Goal: Contribute content: Contribute content

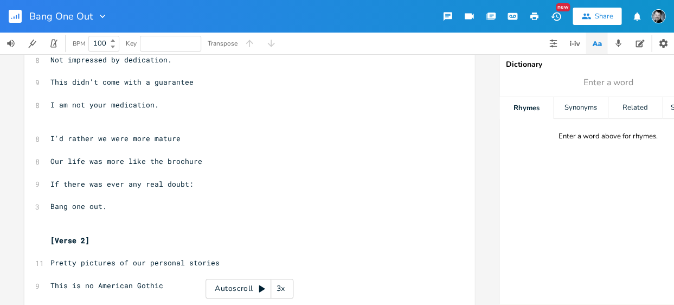
type input "E"
click at [577, 43] on icon "button" at bounding box center [578, 43] width 4 height 3
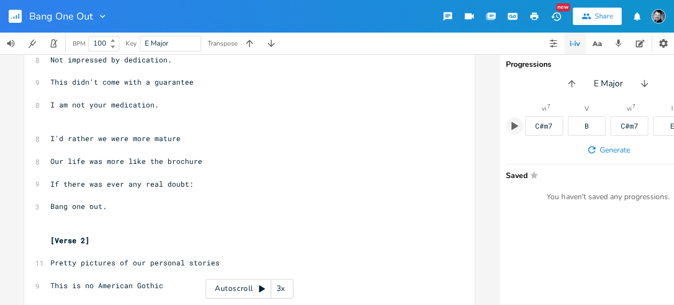
click at [511, 125] on icon "button" at bounding box center [514, 126] width 7 height 8
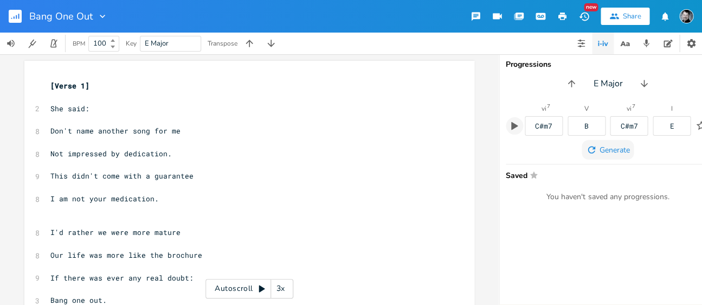
click at [609, 145] on span "Generate" at bounding box center [614, 150] width 30 height 10
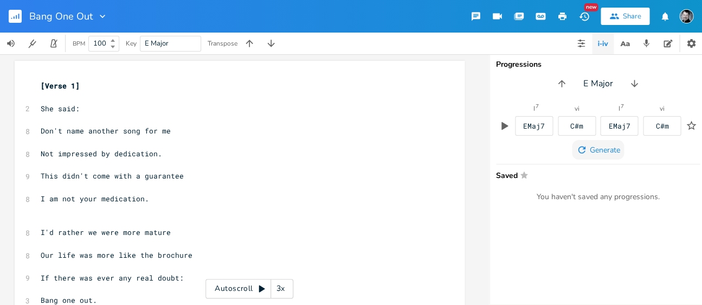
scroll to position [0, 10]
click at [38, 130] on pre "Don't name another song for me" at bounding box center [233, 130] width 391 height 11
click at [39, 124] on pre "​" at bounding box center [233, 119] width 391 height 11
type textarea "Cmaj7"
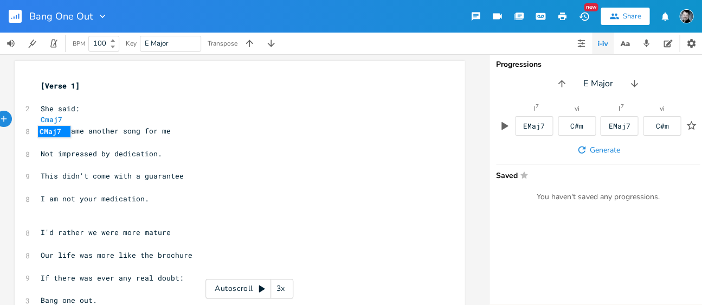
scroll to position [0, 0]
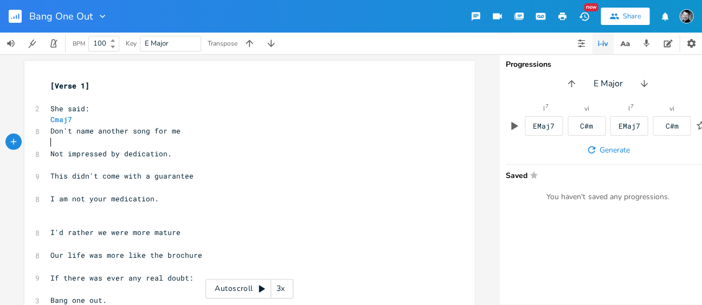
click at [49, 144] on pre "​" at bounding box center [243, 142] width 391 height 11
type textarea "A"
click at [91, 169] on pre "​" at bounding box center [243, 164] width 391 height 11
click at [53, 165] on pre "​" at bounding box center [243, 164] width 391 height 11
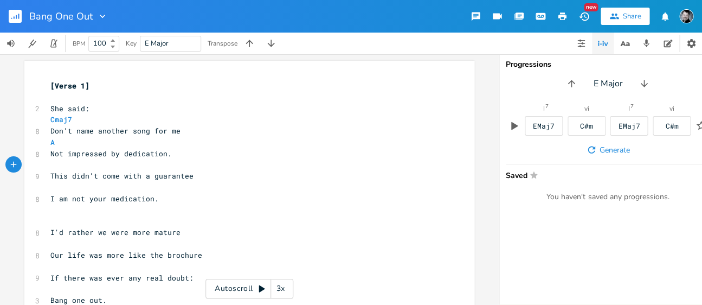
type textarea "f"
type textarea "F%"
type textarea "@"
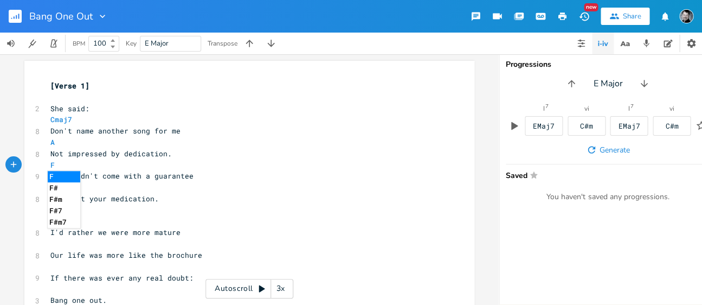
scroll to position [0, 0]
click at [55, 219] on li "F#m7" at bounding box center [64, 221] width 33 height 11
click at [49, 186] on pre "​" at bounding box center [243, 187] width 391 height 11
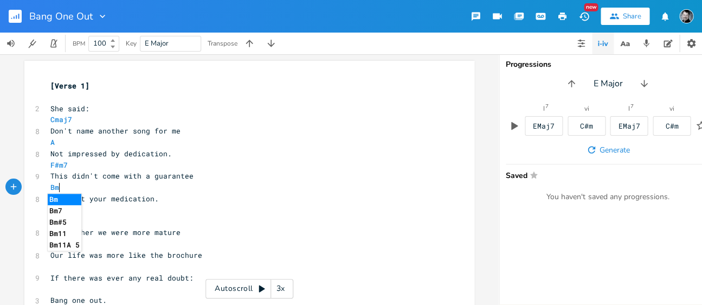
type textarea "Bmy"
type textarea "7"
click at [69, 187] on pre "Bm7" at bounding box center [243, 187] width 391 height 11
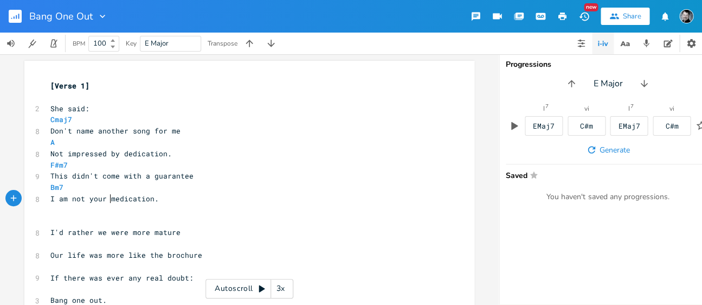
click at [105, 198] on span "I am not your medication." at bounding box center [104, 199] width 108 height 10
type textarea "momma'a"
type textarea "s"
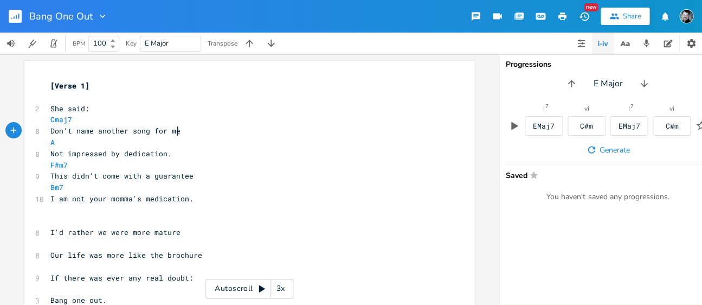
click at [191, 131] on pre "Don't name another song for me" at bounding box center [243, 130] width 391 height 11
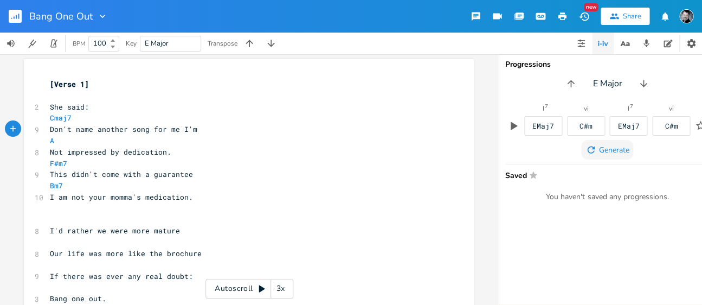
type textarea "I'm"
click at [608, 147] on span "Generate" at bounding box center [613, 150] width 30 height 10
click at [63, 225] on pre "​" at bounding box center [243, 219] width 391 height 11
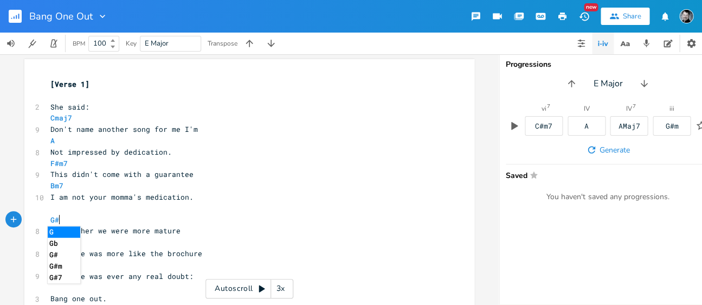
type textarea "G#m"
click at [259, 223] on pre "G#m" at bounding box center [243, 219] width 391 height 11
click at [236, 205] on pre "​" at bounding box center [243, 208] width 391 height 11
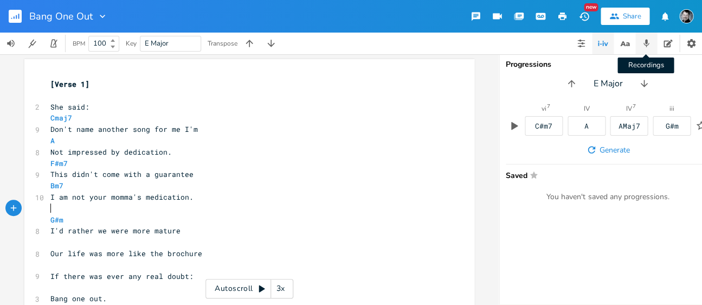
click at [647, 42] on icon "button" at bounding box center [646, 43] width 10 height 10
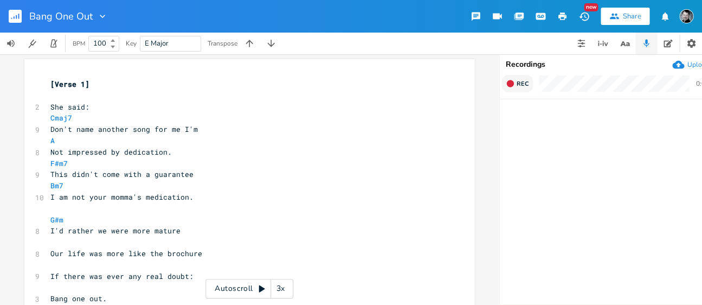
click at [523, 82] on span "Rec" at bounding box center [523, 84] width 12 height 8
click at [523, 86] on span "End" at bounding box center [523, 84] width 12 height 8
click at [67, 246] on pre "​" at bounding box center [243, 241] width 391 height 11
type textarea "more"
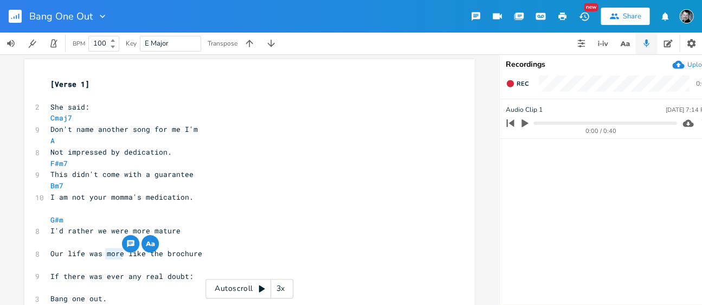
drag, startPoint x: 119, startPoint y: 255, endPoint x: 102, endPoint y: 255, distance: 17.3
click at [103, 254] on span "Our life was more like the brochure" at bounding box center [126, 253] width 152 height 10
click at [50, 246] on pre "​" at bounding box center [243, 241] width 391 height 11
type textarea "A"
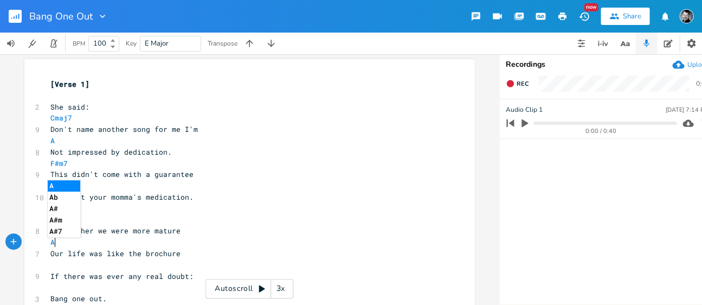
click at [53, 268] on pre "​" at bounding box center [243, 264] width 391 height 11
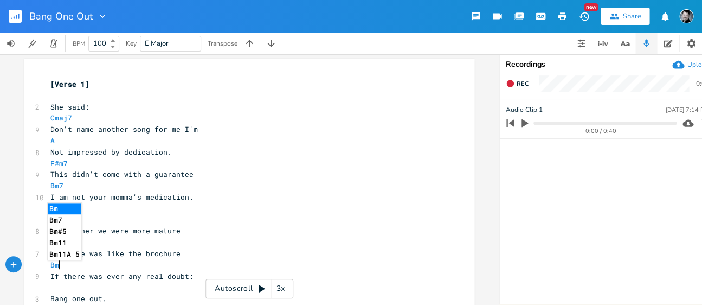
type textarea "Bm7"
click at [92, 266] on pre "Bm7" at bounding box center [243, 264] width 391 height 11
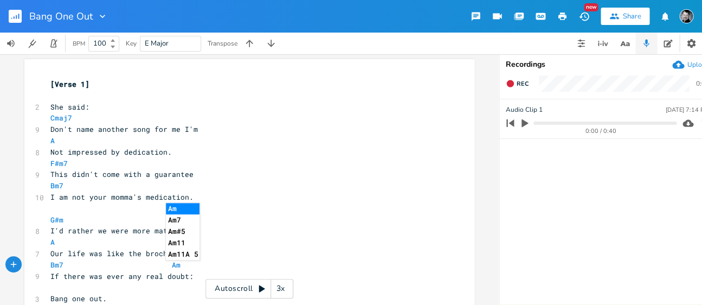
type textarea "Am7"
type textarea "7"
click at [309, 236] on pre "I'd rather we were more mature" at bounding box center [243, 230] width 391 height 11
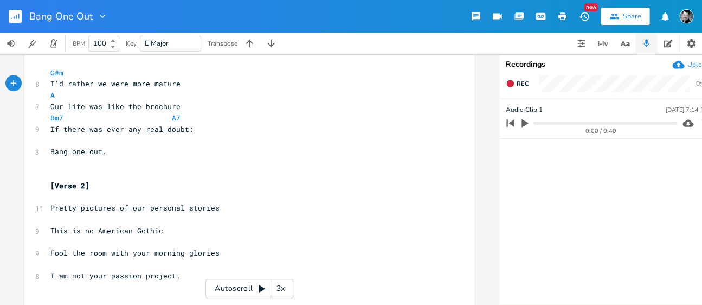
scroll to position [153, 0]
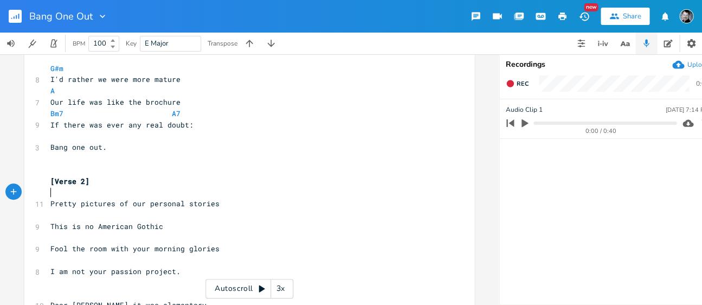
click at [80, 195] on pre "​" at bounding box center [243, 191] width 391 height 11
type textarea "Cmaj7"
click at [75, 219] on pre "​" at bounding box center [243, 214] width 391 height 11
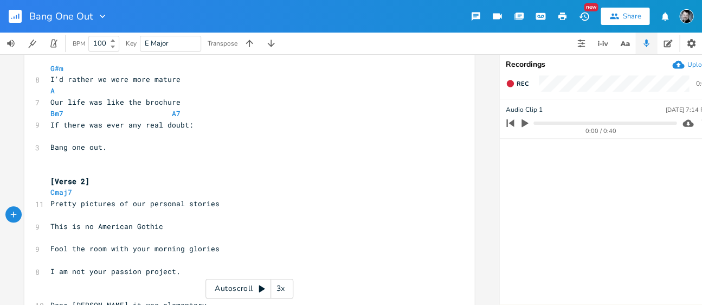
type textarea "A"
click at [96, 233] on pre "​" at bounding box center [243, 237] width 391 height 11
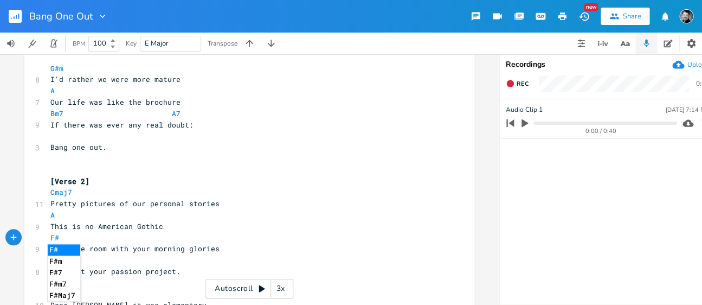
type textarea "F#7"
click at [127, 260] on pre "​" at bounding box center [243, 259] width 391 height 11
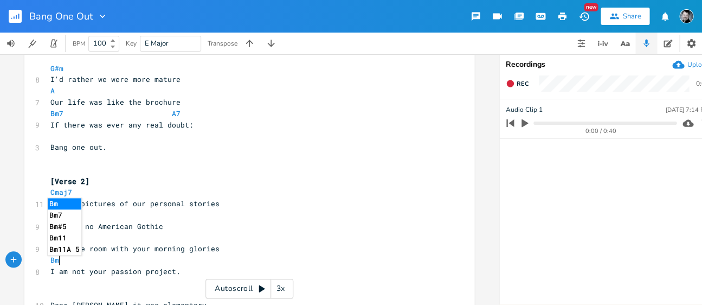
type textarea "Bm7"
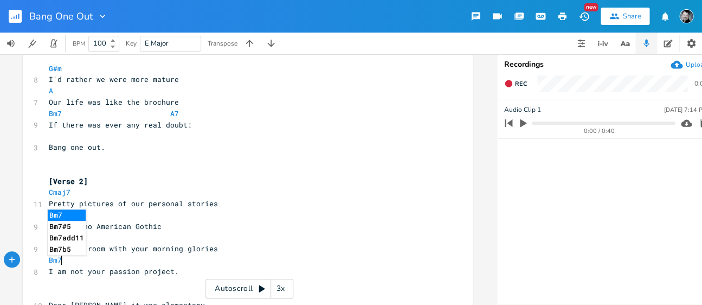
click at [299, 197] on pre "Cmaj7" at bounding box center [242, 191] width 391 height 11
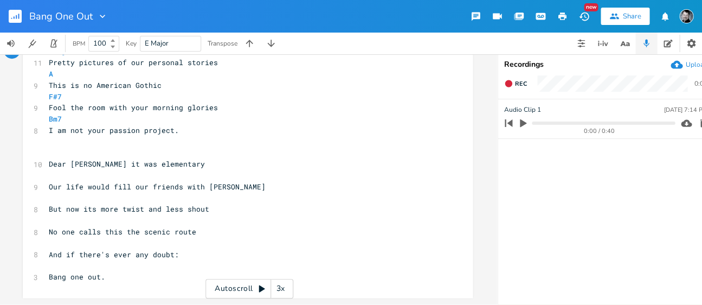
scroll to position [301, 0]
type textarea "No one calls this the scenic route"
drag, startPoint x: 215, startPoint y: 226, endPoint x: 30, endPoint y: 229, distance: 184.3
click at [47, 229] on div "8 No one calls this the scenic route" at bounding box center [242, 231] width 391 height 11
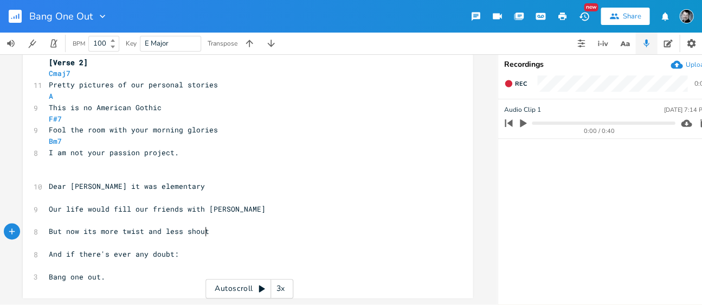
scroll to position [279, 0]
click at [132, 274] on pre "Bang one out." at bounding box center [242, 276] width 391 height 11
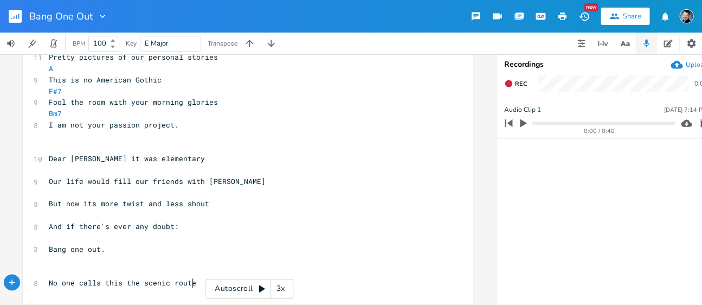
scroll to position [299, 0]
click at [66, 152] on pre "​" at bounding box center [242, 147] width 391 height 11
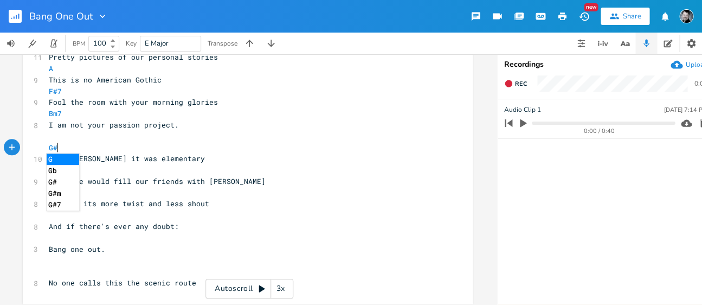
scroll to position [0, 8]
type textarea "G#7"
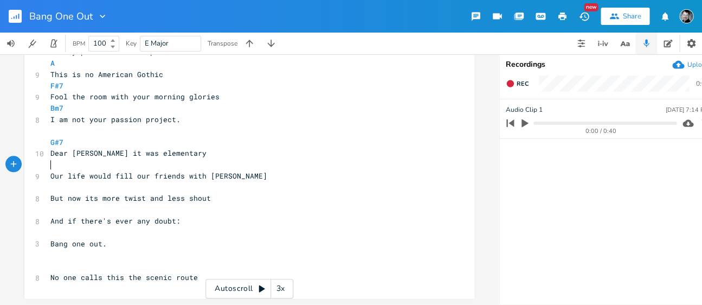
click at [99, 167] on pre "​" at bounding box center [243, 164] width 391 height 11
type textarea "A"
click at [122, 184] on pre "​" at bounding box center [243, 187] width 391 height 11
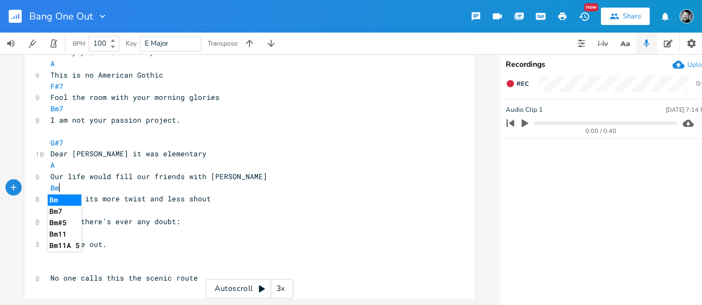
type textarea "Bm7"
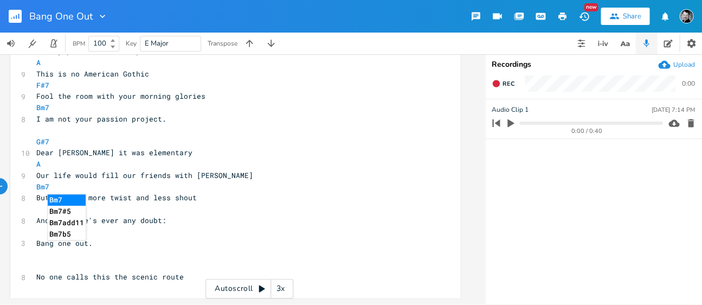
scroll to position [312, 0]
click at [213, 205] on pre "​" at bounding box center [229, 208] width 391 height 11
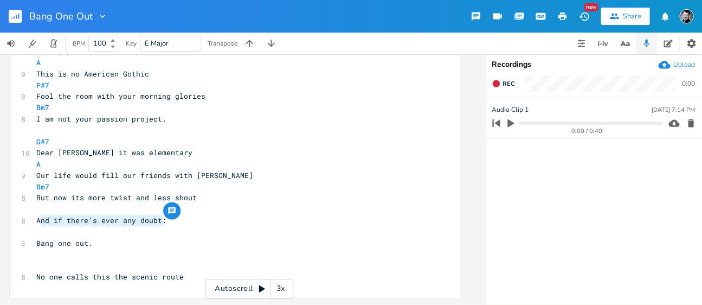
type textarea "And if there's ever any doubt:"
drag, startPoint x: 175, startPoint y: 214, endPoint x: 31, endPoint y: 215, distance: 144.2
click at [34, 215] on pre "And if there's ever any doubt:" at bounding box center [229, 220] width 391 height 11
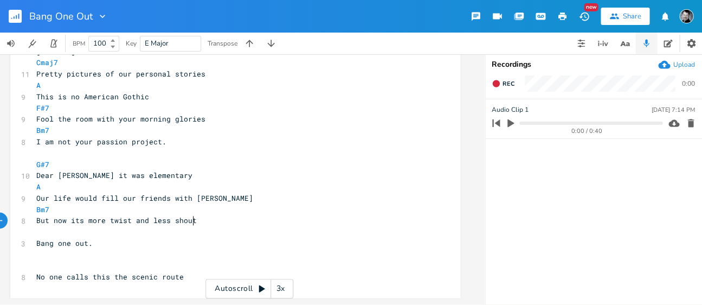
scroll to position [289, 0]
click at [49, 227] on pre "​" at bounding box center [229, 231] width 391 height 11
type textarea "E"
click at [94, 204] on pre "Bm7" at bounding box center [229, 209] width 391 height 11
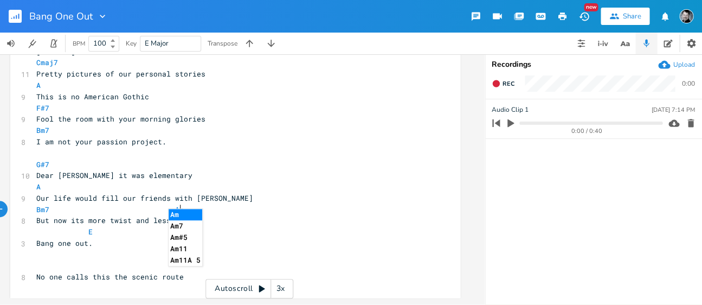
type textarea "Am7"
click at [292, 204] on pre "Bm7 Am7" at bounding box center [229, 209] width 391 height 11
click at [250, 226] on pre "E" at bounding box center [229, 231] width 391 height 11
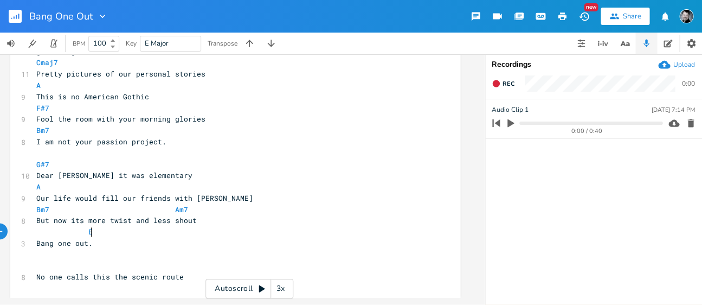
scroll to position [289, 0]
click at [189, 271] on pre "No one calls this the scenic route" at bounding box center [229, 276] width 391 height 11
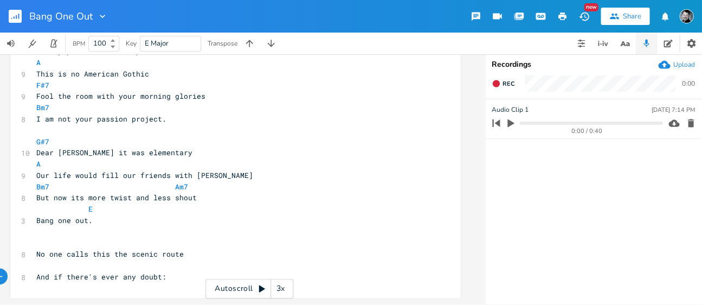
scroll to position [312, 0]
click at [113, 217] on pre "Bang one out." at bounding box center [229, 220] width 391 height 11
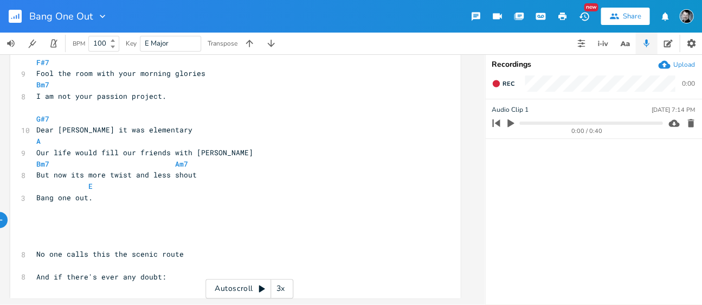
scroll to position [335, 0]
click at [40, 237] on pre "​" at bounding box center [229, 242] width 391 height 11
click at [40, 226] on pre "​" at bounding box center [229, 231] width 391 height 11
type textarea "Bna"
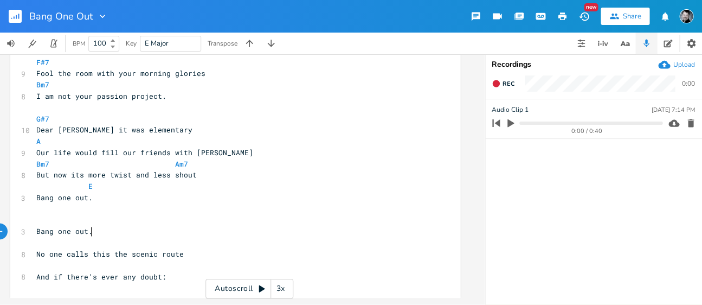
scroll to position [0, 35]
type textarea "ang one out. ban"
type textarea "Bang one out."
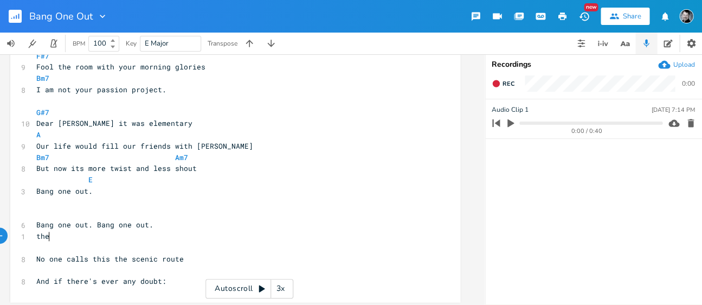
type textarea "there"
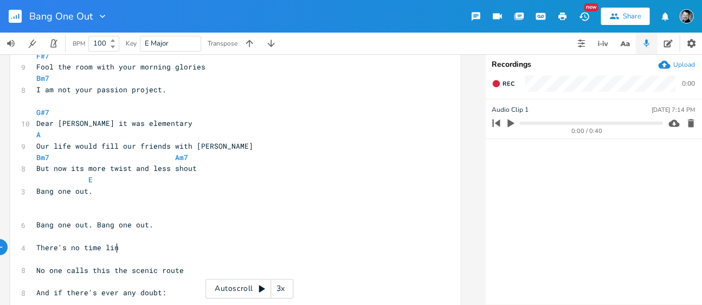
type textarea "There's no time link"
type textarea "ke the present"
type textarea "And no present like th s"
type textarea "e scenic route"
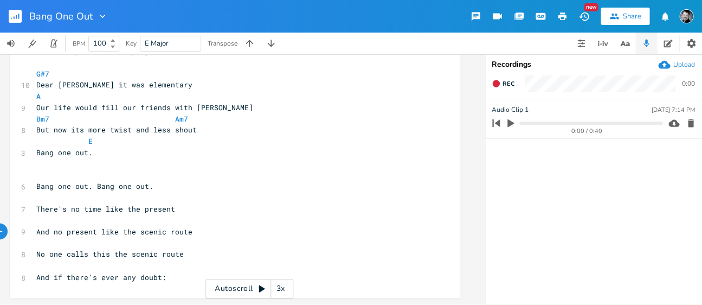
scroll to position [379, 0]
click at [194, 226] on pre "And no present like the scenic route" at bounding box center [229, 231] width 391 height 11
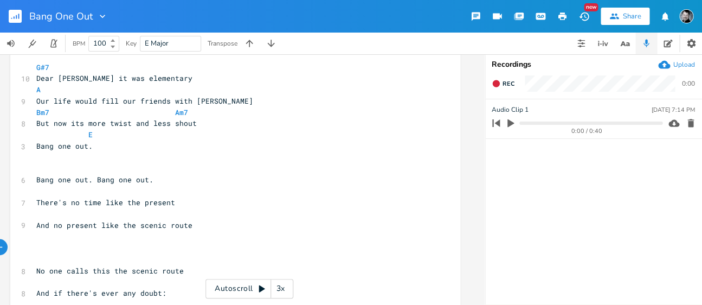
click at [35, 173] on pre "​" at bounding box center [229, 168] width 391 height 11
type textarea "A"
click at [48, 171] on pre "A" at bounding box center [229, 168] width 391 height 11
type textarea "E"
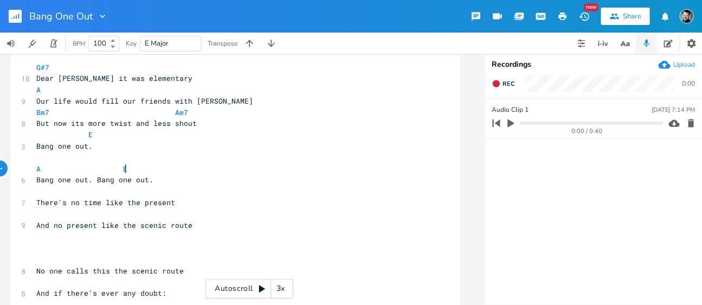
scroll to position [0, 3]
click at [34, 193] on pre "​" at bounding box center [229, 190] width 391 height 11
type textarea "Bm7"
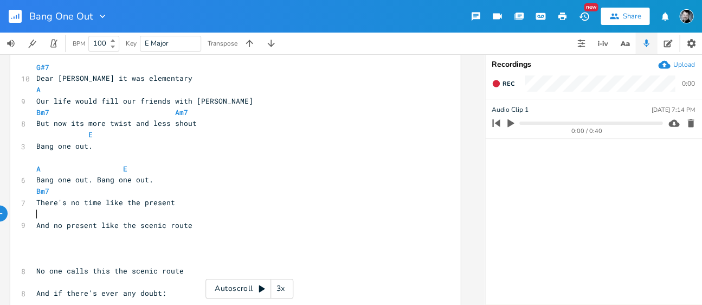
click at [34, 215] on pre "​" at bounding box center [229, 213] width 391 height 11
type textarea "Am7"
type textarea "E"
click at [237, 176] on pre "Bang one out. Bang one out." at bounding box center [229, 179] width 391 height 11
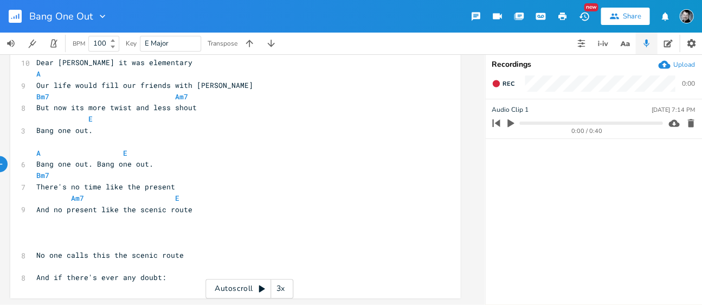
scroll to position [402, 0]
click at [510, 85] on span "Rec" at bounding box center [509, 84] width 12 height 8
click at [503, 85] on span "End" at bounding box center [509, 84] width 12 height 8
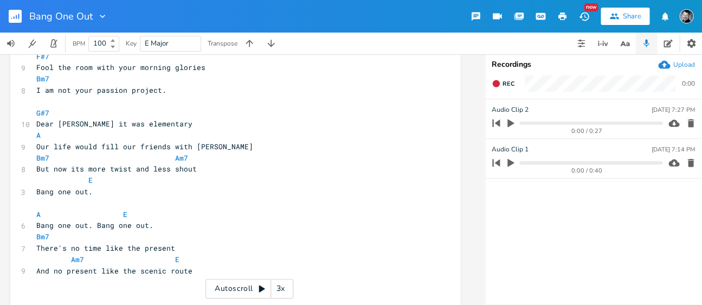
scroll to position [337, 0]
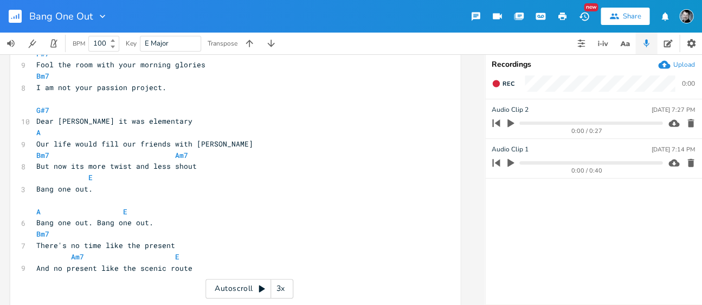
click at [69, 203] on pre "​" at bounding box center [229, 200] width 391 height 11
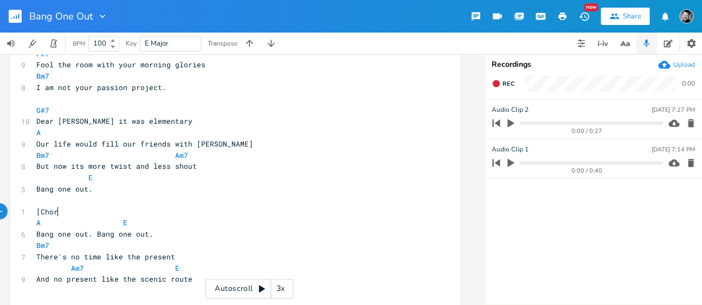
scroll to position [0, 21]
type textarea "[Chorus]"
click at [250, 202] on pre "​" at bounding box center [229, 200] width 391 height 11
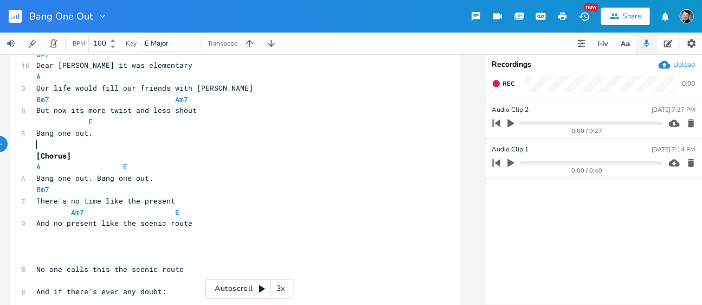
scroll to position [394, 0]
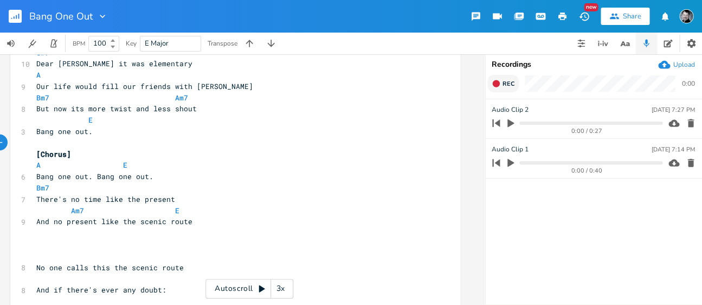
click at [499, 82] on icon "button" at bounding box center [495, 83] width 7 height 7
click at [508, 86] on span "End" at bounding box center [509, 84] width 12 height 8
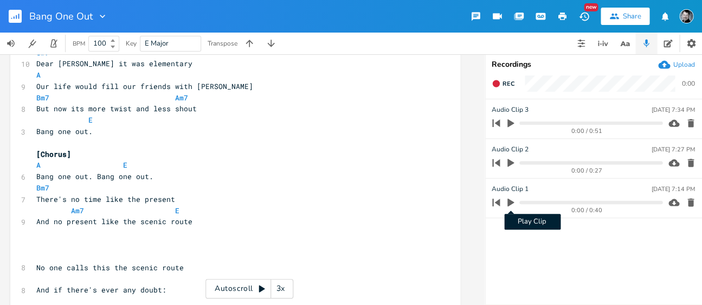
click at [507, 199] on icon "button" at bounding box center [510, 202] width 7 height 8
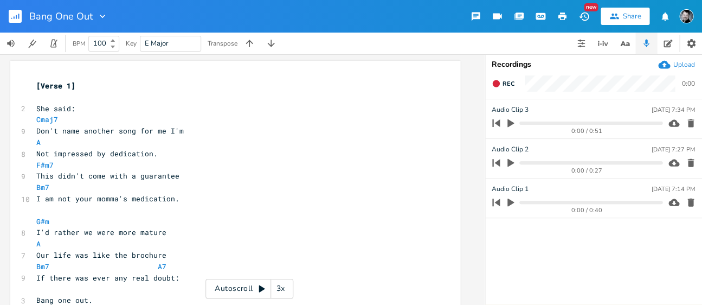
scroll to position [3, 0]
